Goal: Information Seeking & Learning: Learn about a topic

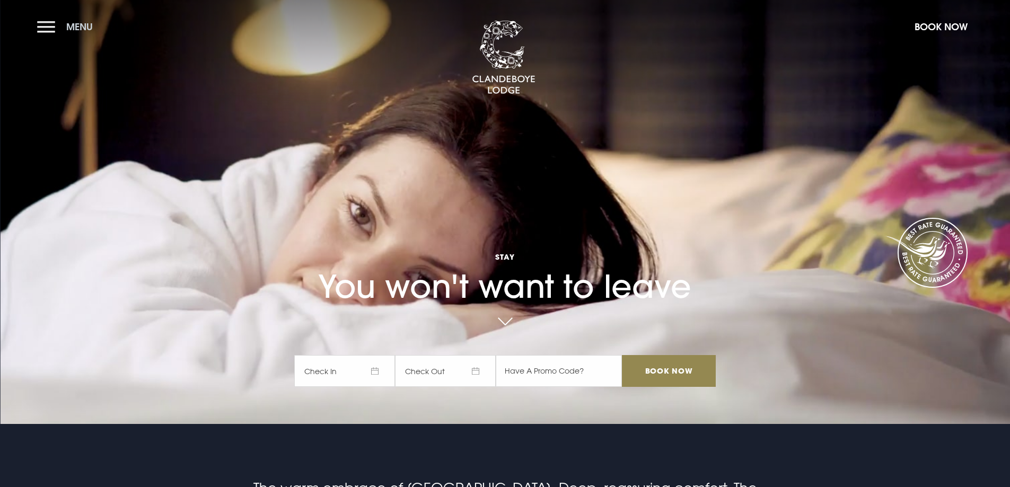
click at [52, 31] on button "Menu" at bounding box center [67, 26] width 61 height 23
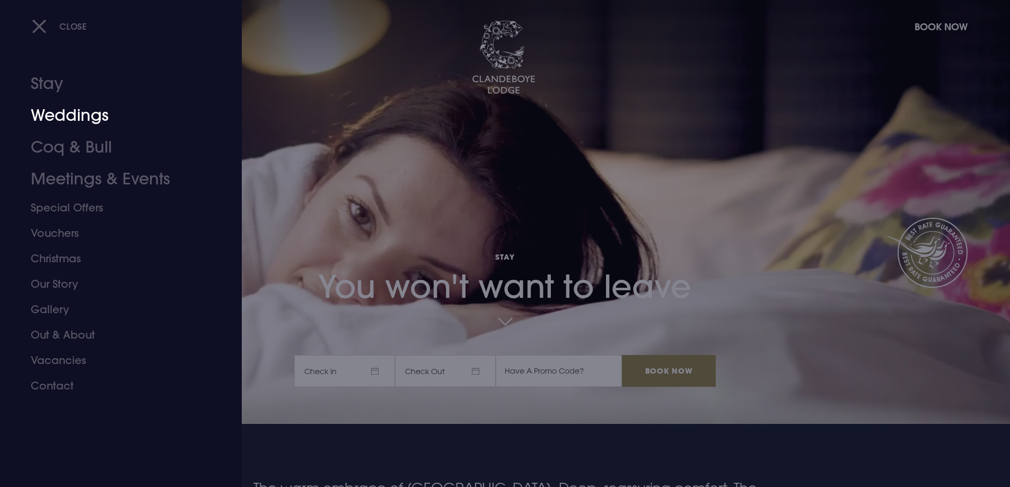
click at [79, 122] on link "Weddings" at bounding box center [114, 116] width 167 height 32
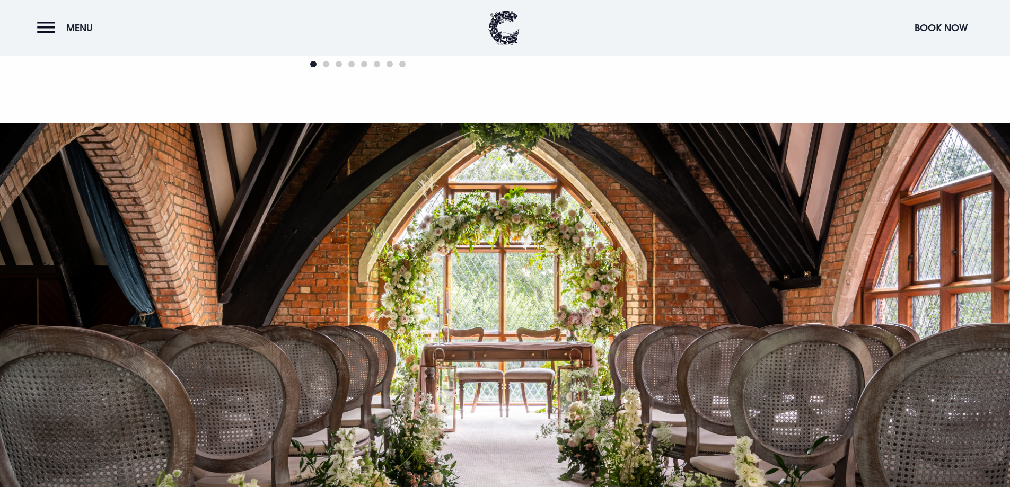
scroll to position [1590, 0]
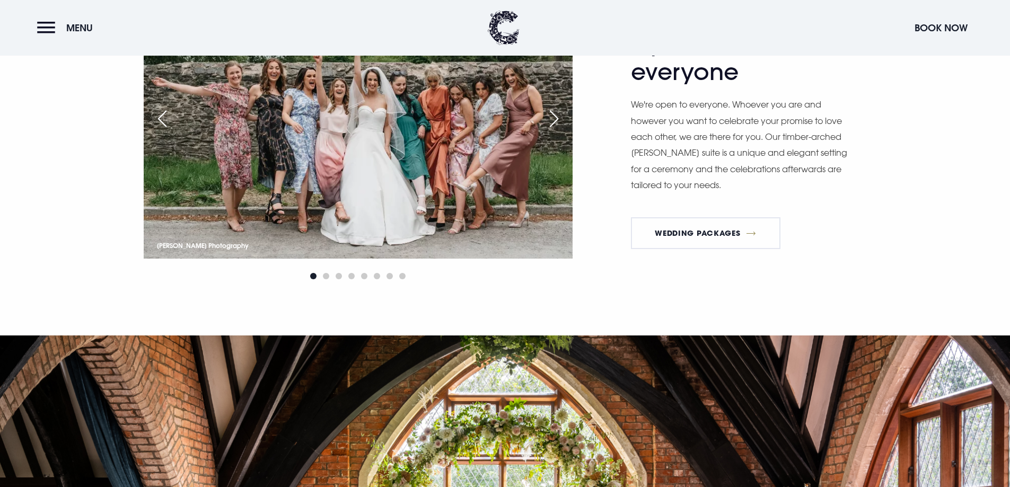
click at [555, 119] on div "Next slide" at bounding box center [554, 118] width 26 height 23
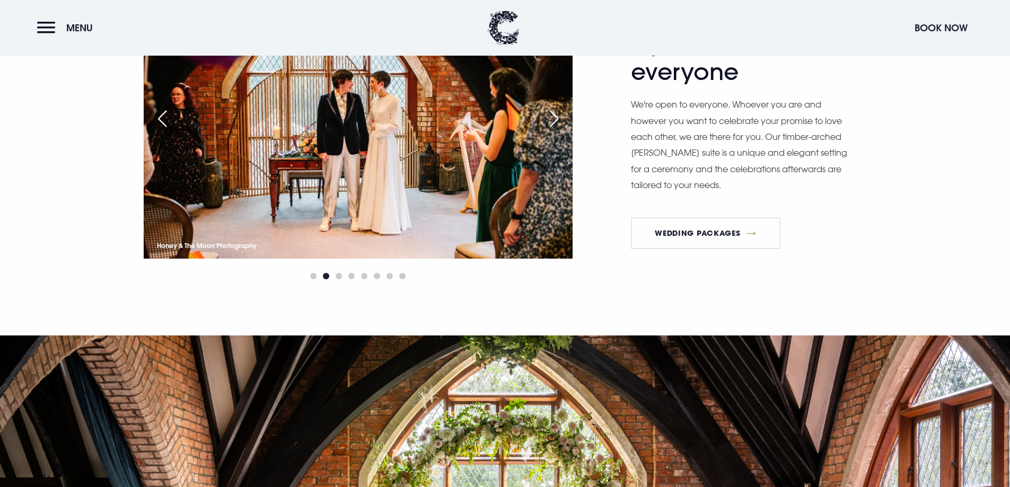
scroll to position [1537, 0]
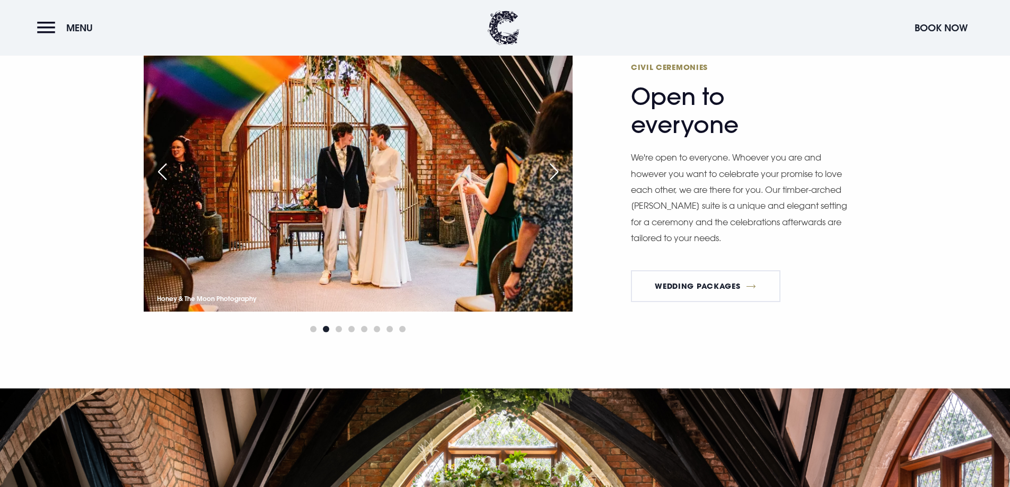
click at [558, 165] on div "Next slide" at bounding box center [554, 171] width 26 height 23
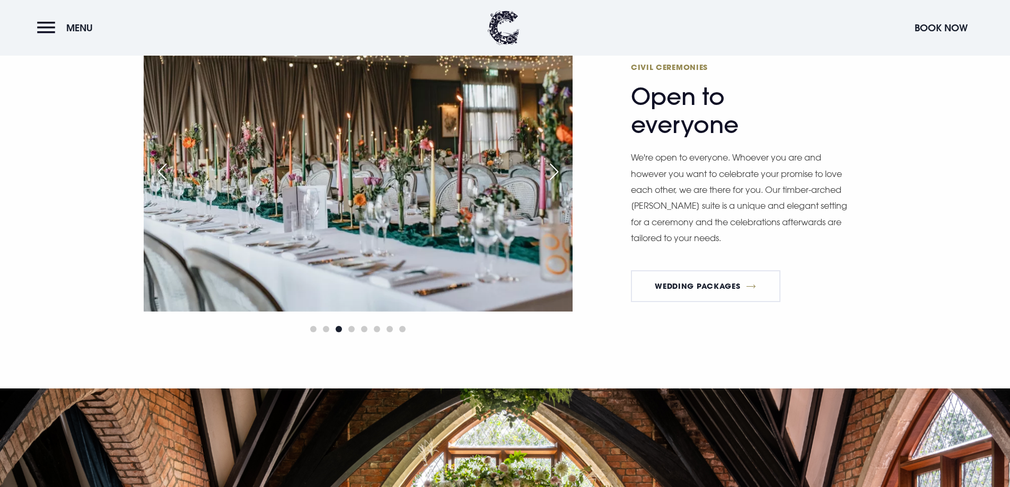
click at [558, 165] on div "Next slide" at bounding box center [554, 171] width 26 height 23
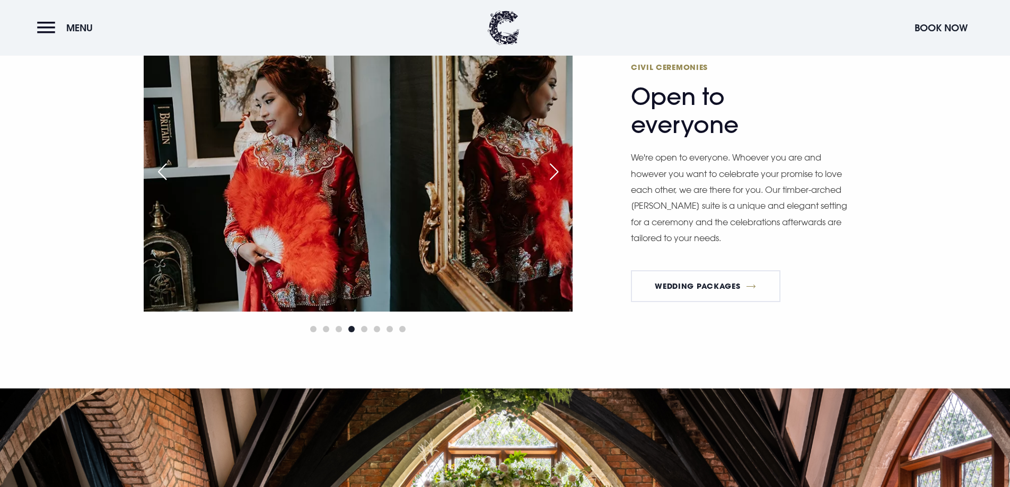
click at [558, 165] on div "Next slide" at bounding box center [554, 171] width 26 height 23
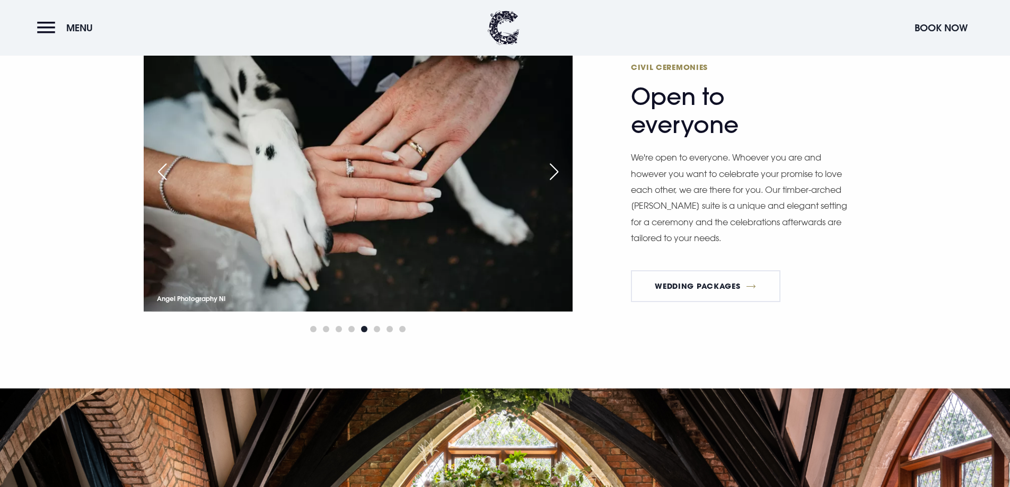
click at [558, 165] on div "Next slide" at bounding box center [554, 171] width 26 height 23
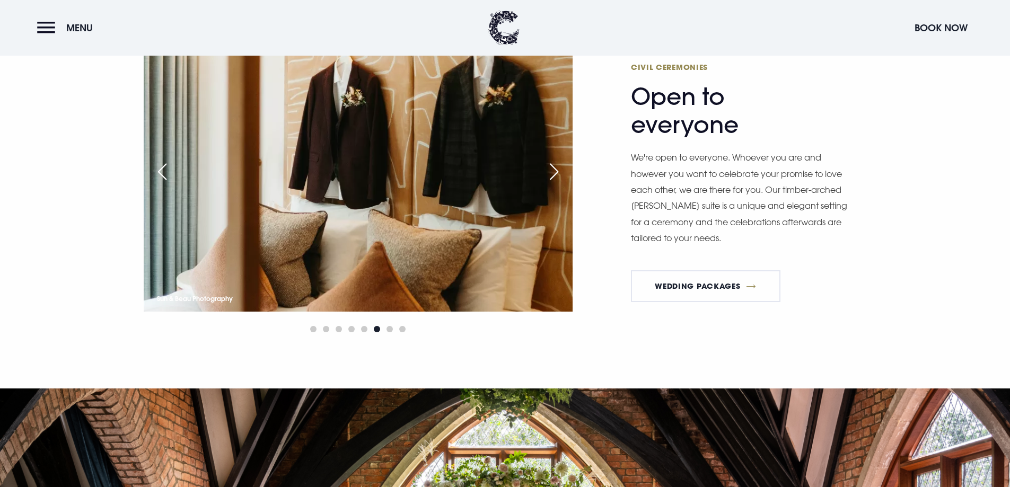
click at [558, 165] on div "Next slide" at bounding box center [554, 171] width 26 height 23
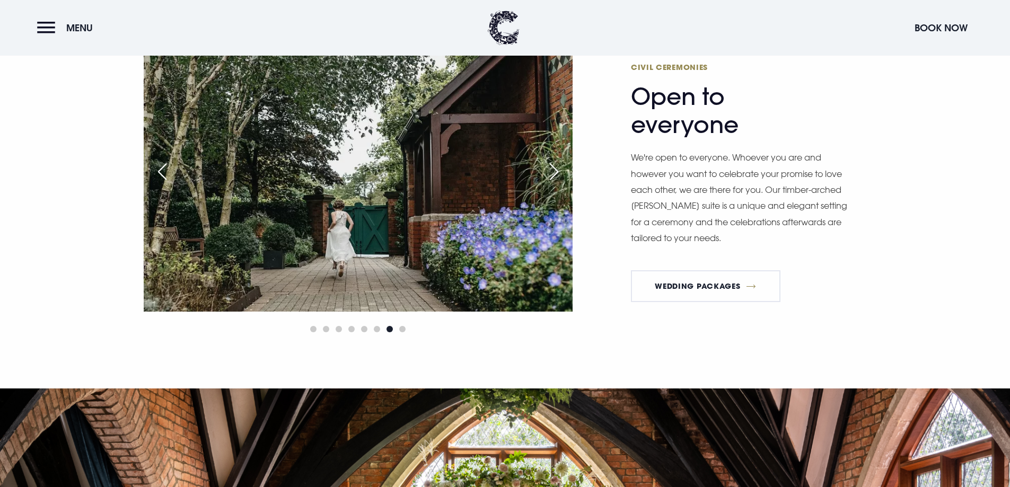
click at [558, 165] on div "Next slide" at bounding box center [554, 171] width 26 height 23
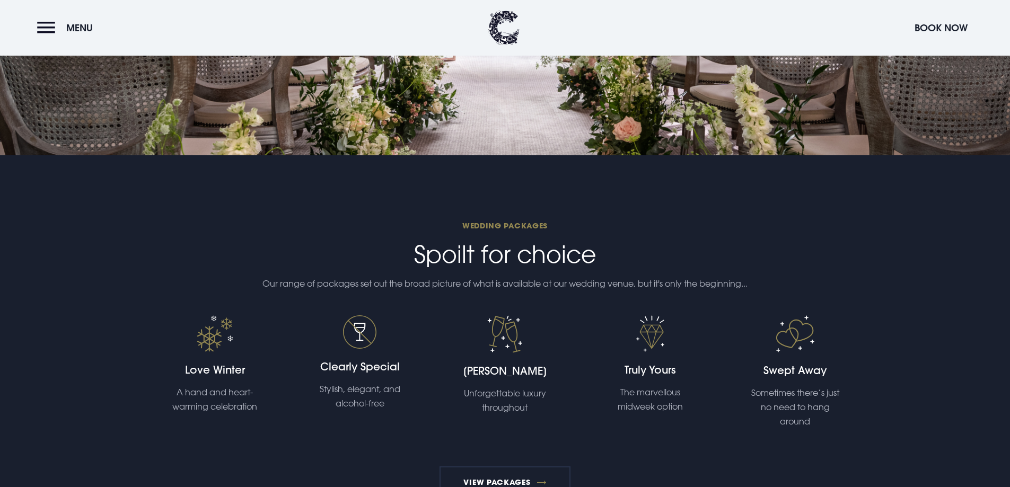
scroll to position [2226, 0]
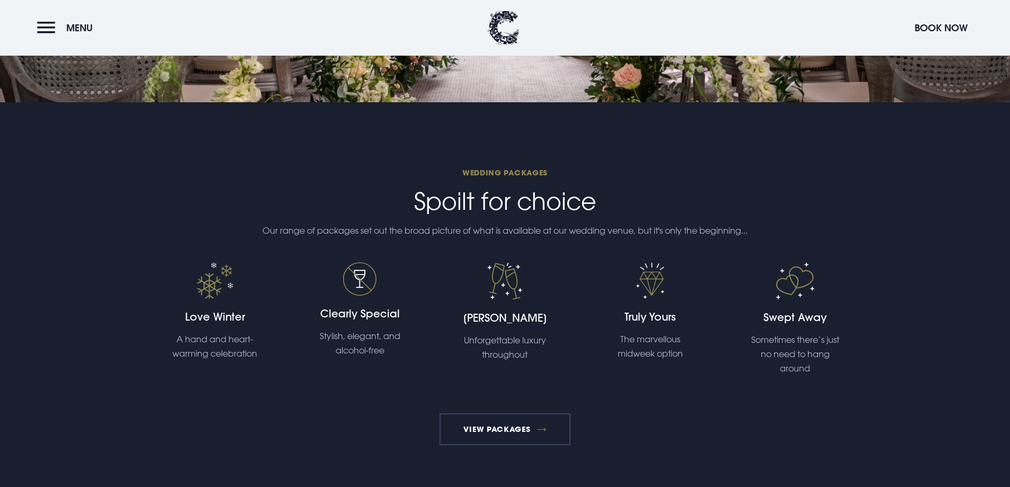
click at [494, 421] on link "View Packages" at bounding box center [504, 429] width 131 height 32
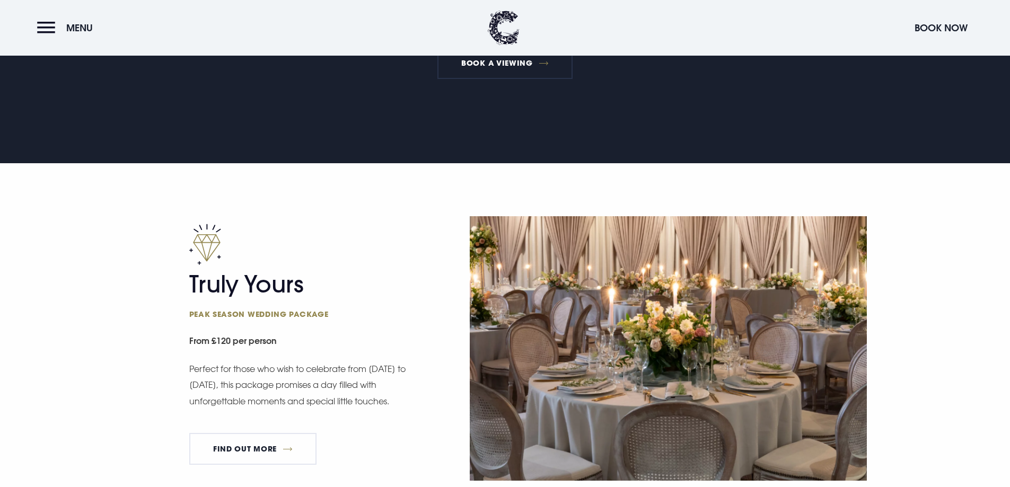
scroll to position [636, 0]
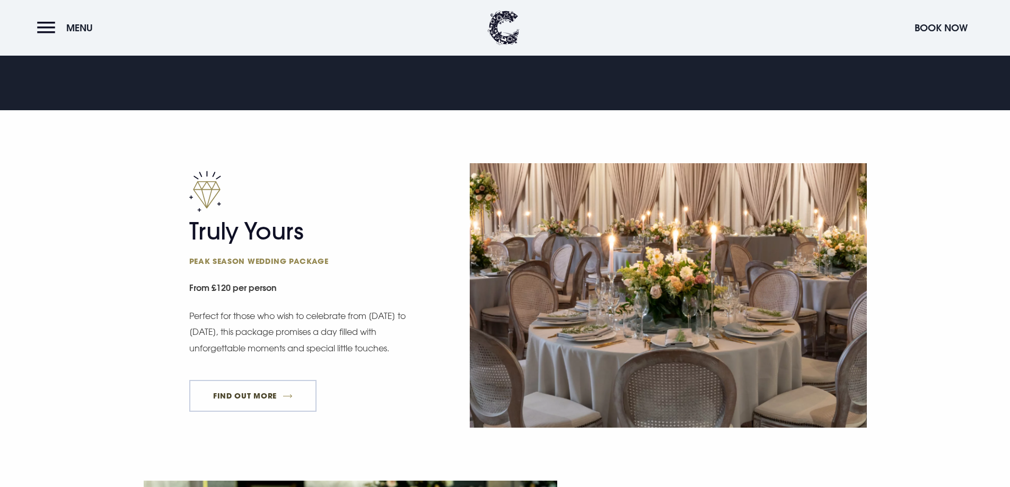
click at [236, 391] on link "FIND OUT MORE" at bounding box center [253, 396] width 128 height 32
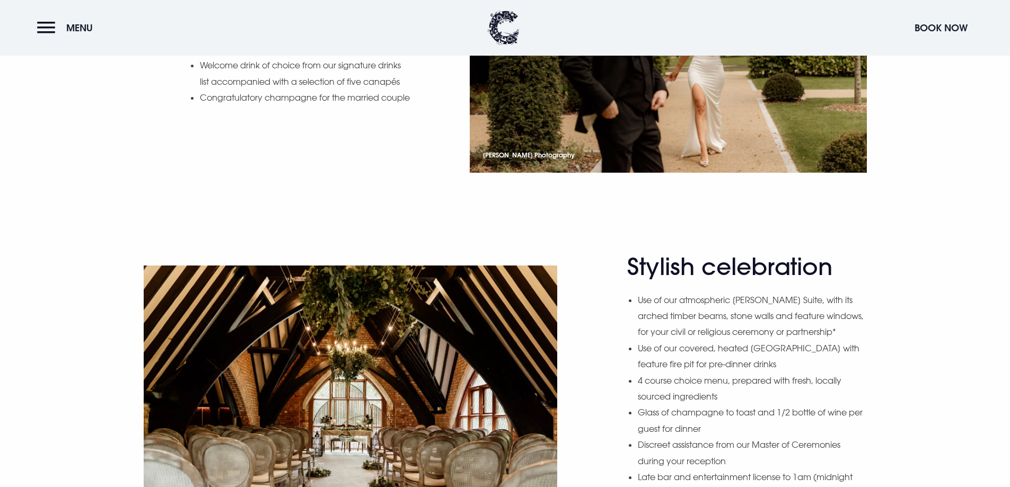
scroll to position [1007, 0]
